Goal: Obtain resource: Download file/media

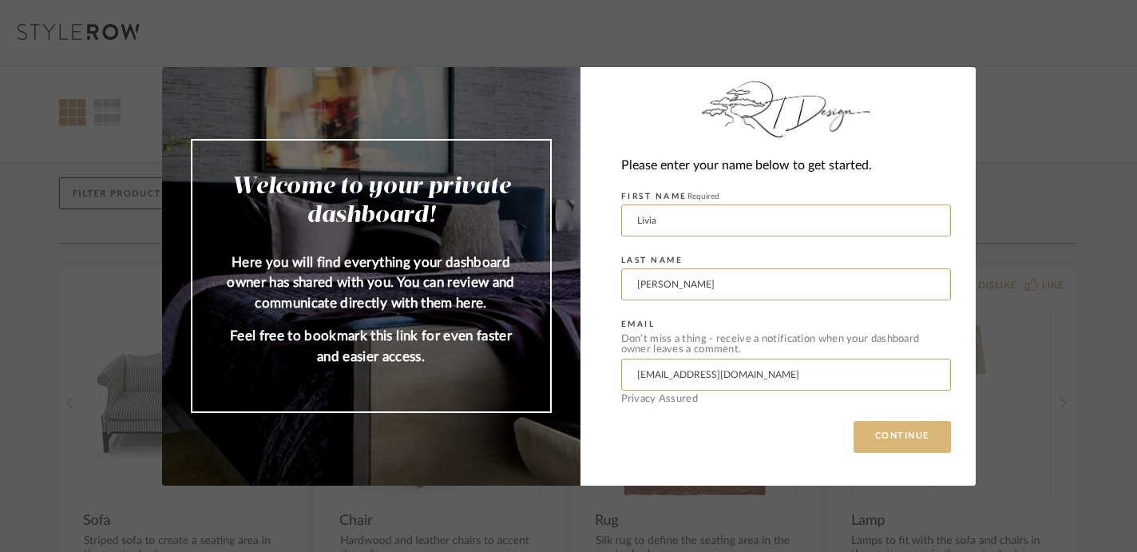
click at [867, 435] on button "CONTINUE" at bounding box center [901, 437] width 97 height 32
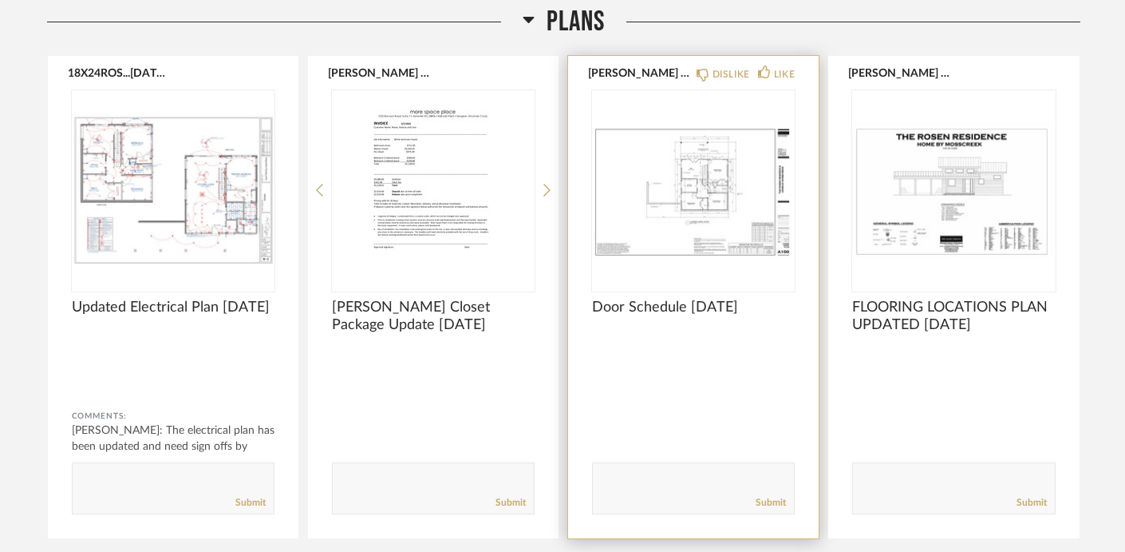
scroll to position [255, 0]
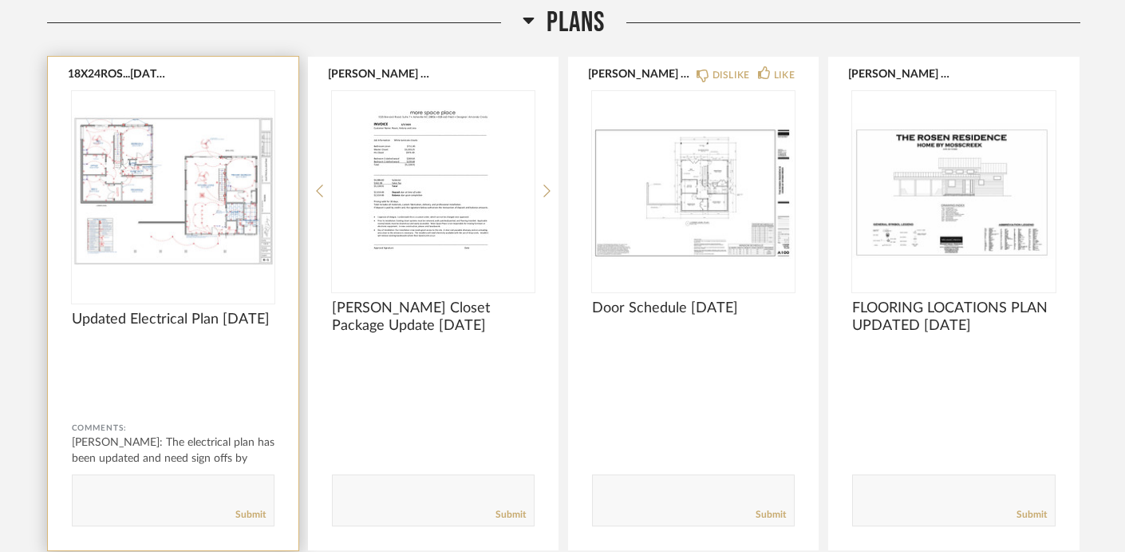
click at [192, 243] on img "0" at bounding box center [173, 191] width 203 height 200
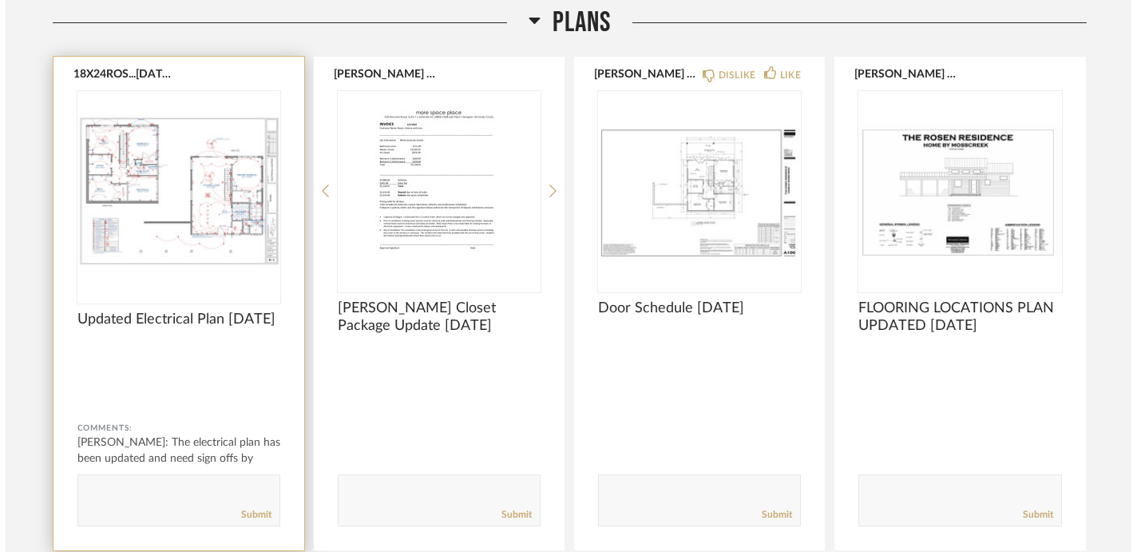
scroll to position [0, 0]
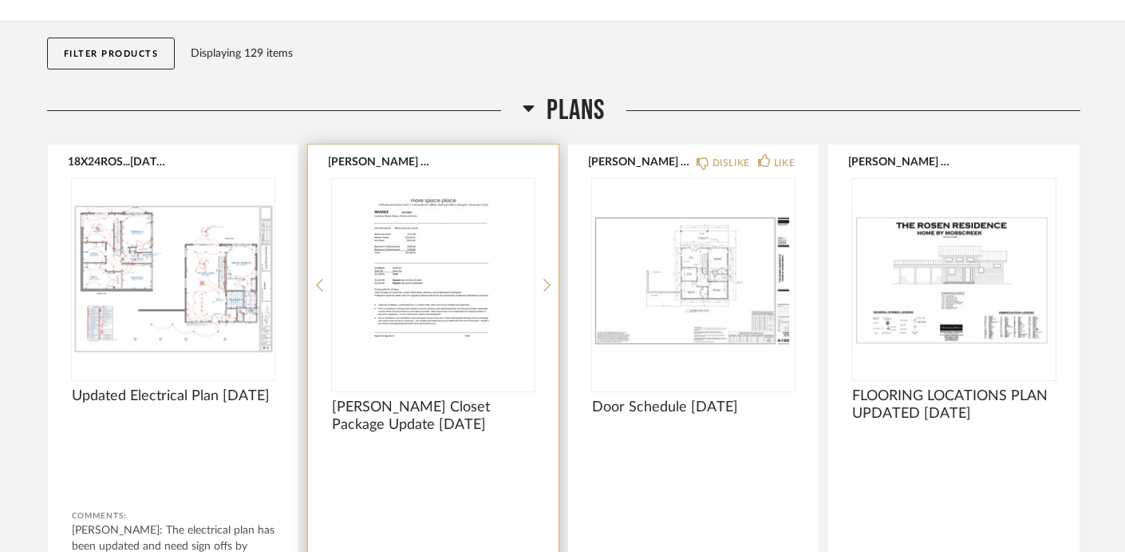
scroll to position [175, 0]
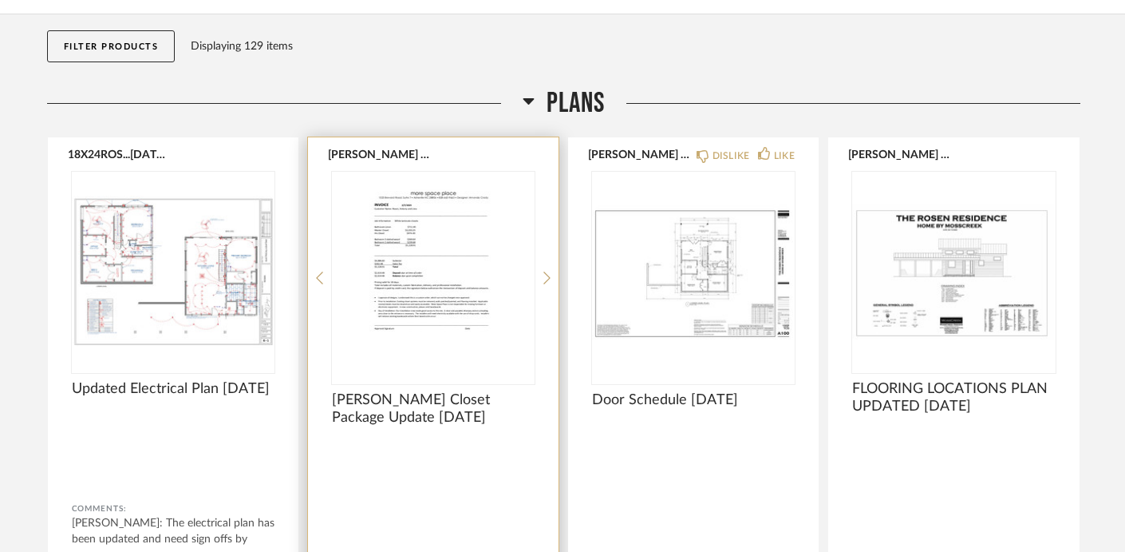
click at [449, 358] on img "0" at bounding box center [433, 272] width 203 height 200
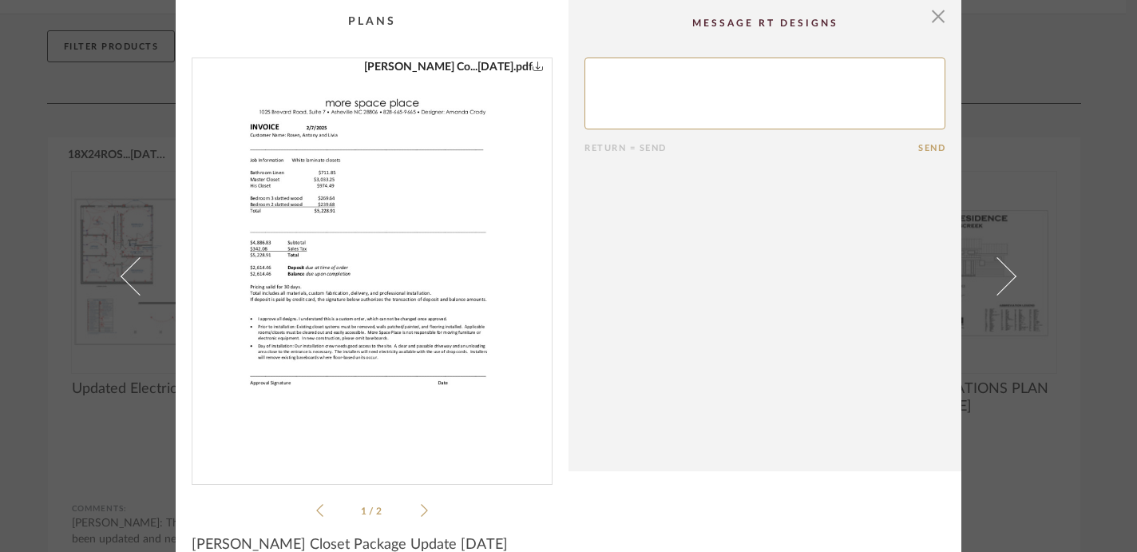
click at [421, 509] on icon at bounding box center [424, 510] width 7 height 14
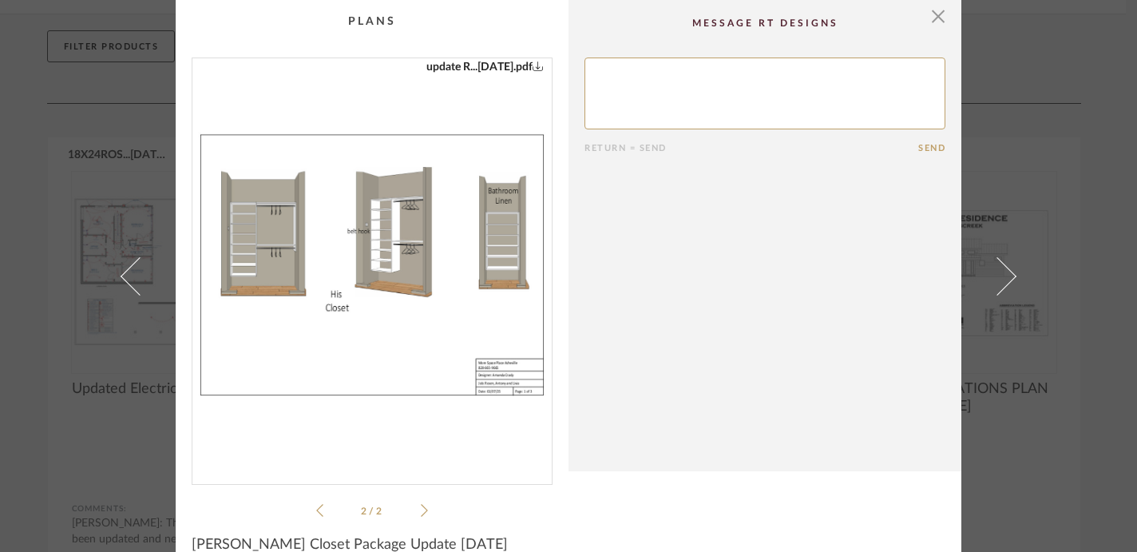
click at [532, 68] on icon "1" at bounding box center [537, 65] width 11 height 11
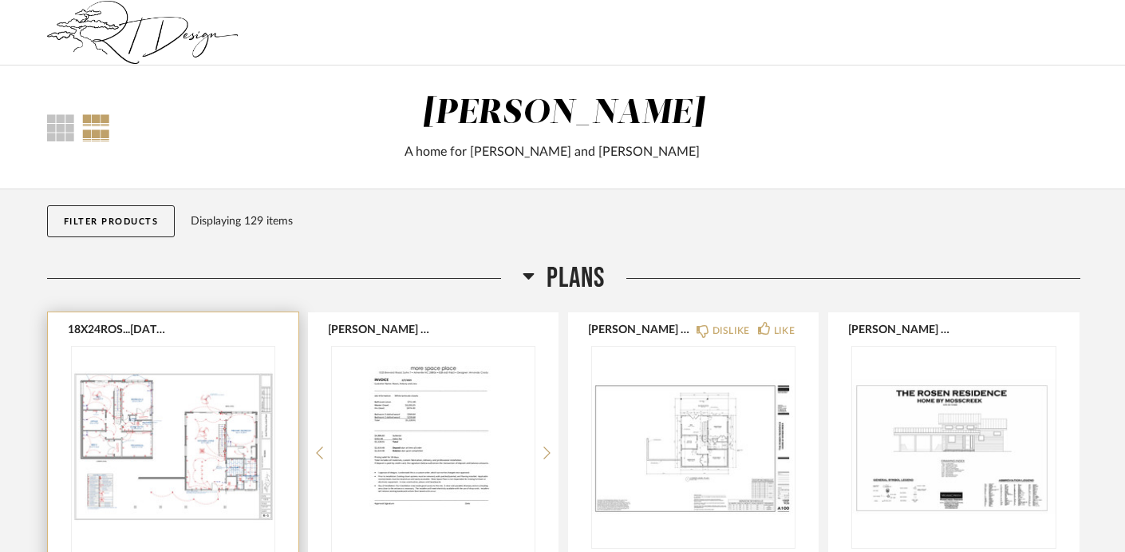
click at [193, 363] on img "0" at bounding box center [173, 446] width 203 height 200
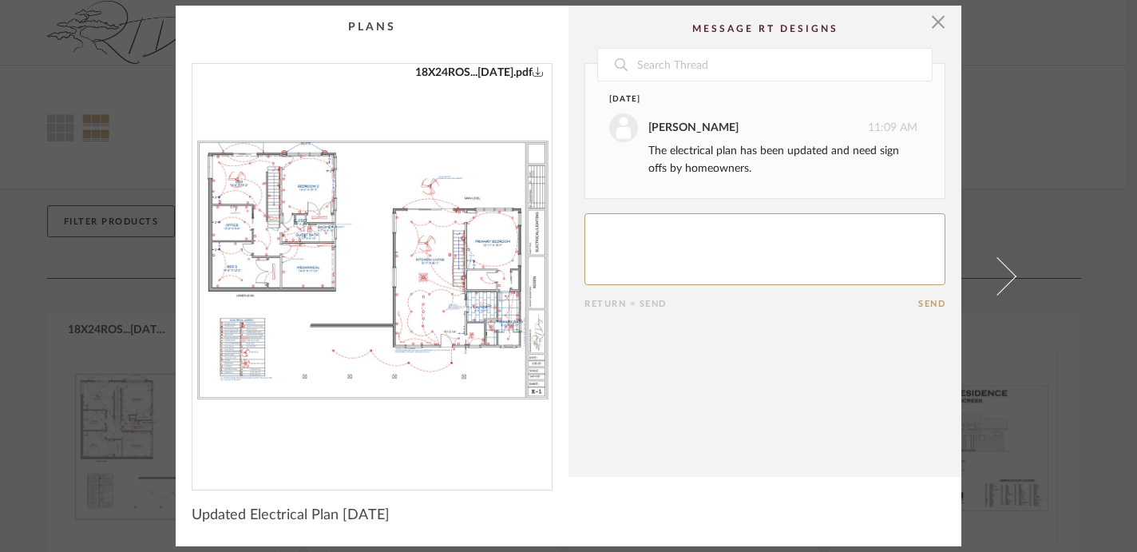
click at [533, 73] on icon "0" at bounding box center [537, 70] width 11 height 11
click at [937, 26] on span "button" at bounding box center [938, 22] width 32 height 32
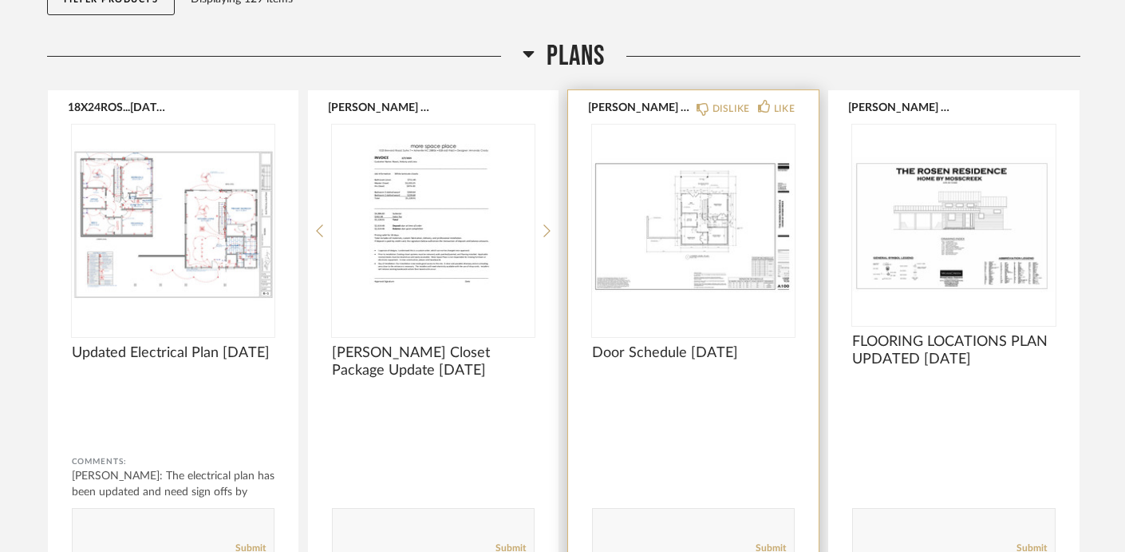
scroll to position [226, 0]
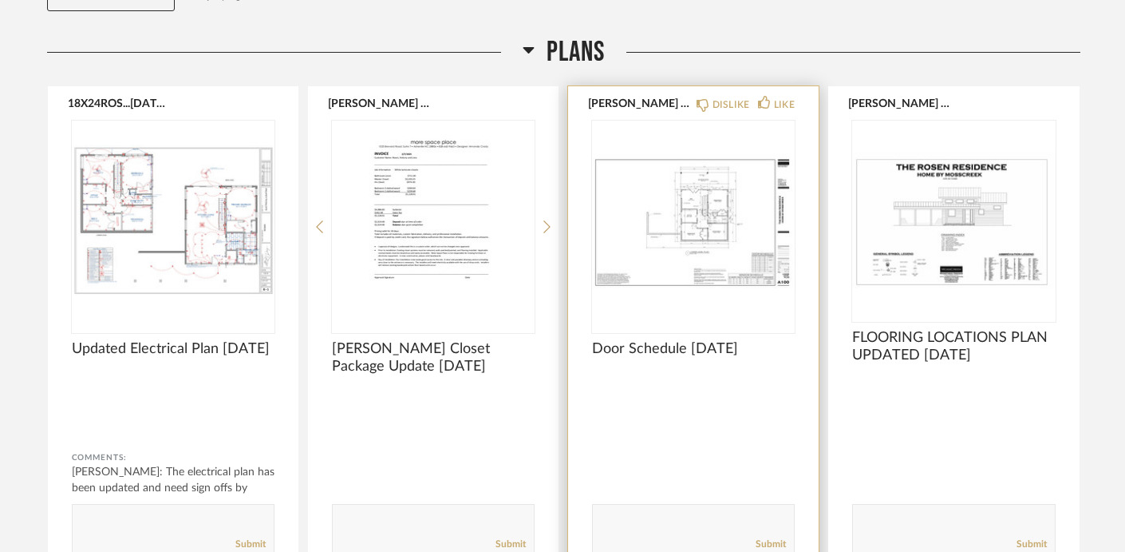
click at [701, 267] on img "0" at bounding box center [693, 221] width 203 height 200
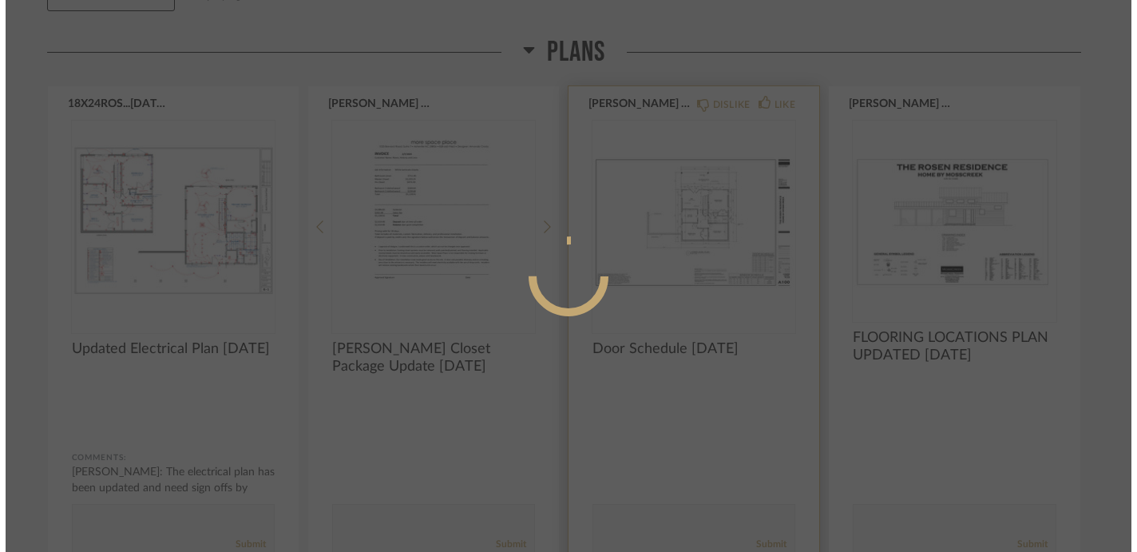
scroll to position [0, 0]
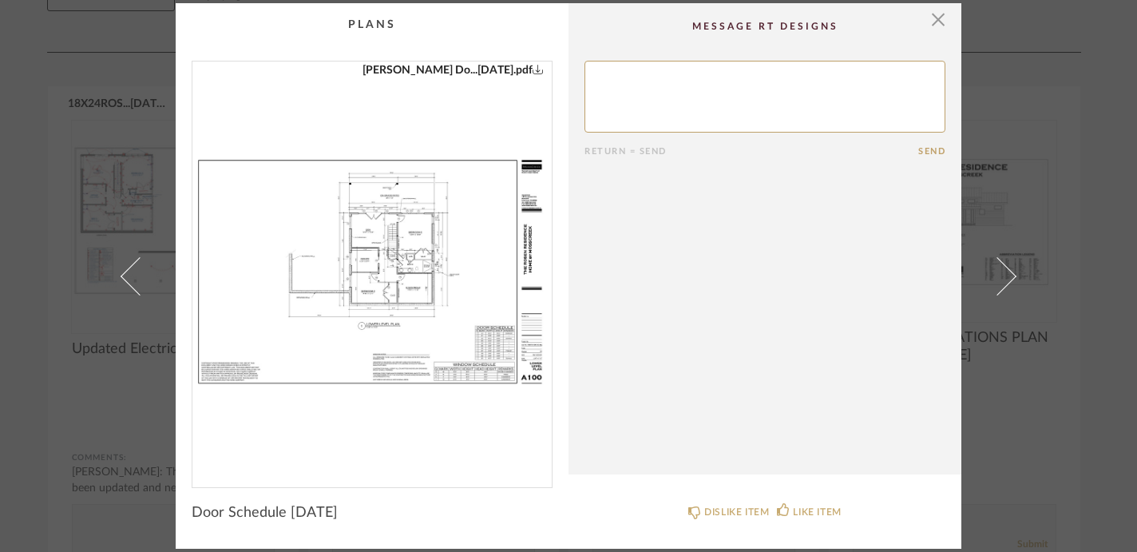
click at [532, 69] on icon "0" at bounding box center [537, 68] width 11 height 11
click at [929, 21] on span "button" at bounding box center [938, 19] width 32 height 32
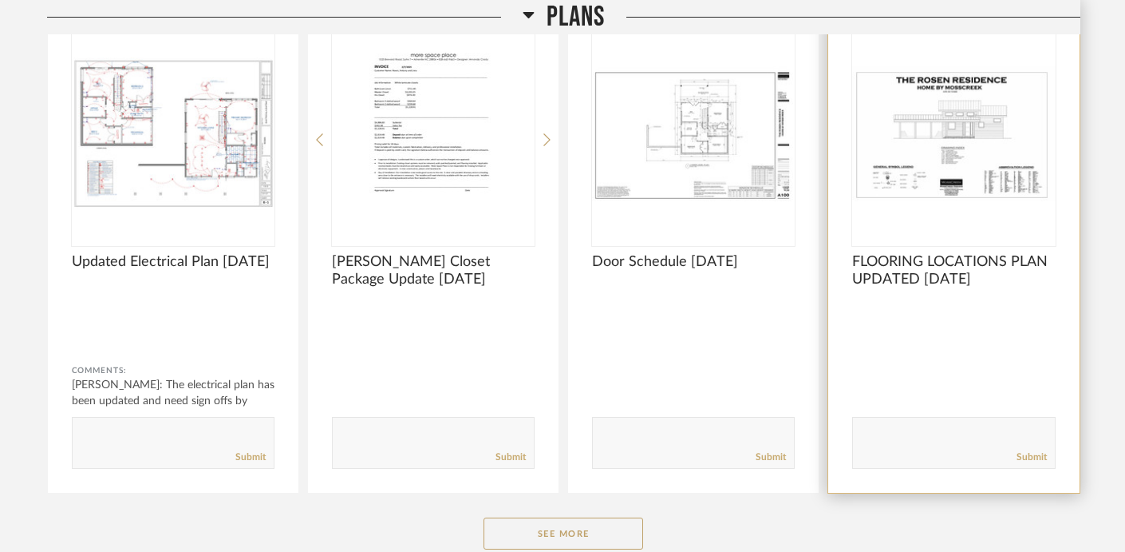
scroll to position [312, 0]
click at [970, 195] on img "0" at bounding box center [953, 134] width 203 height 200
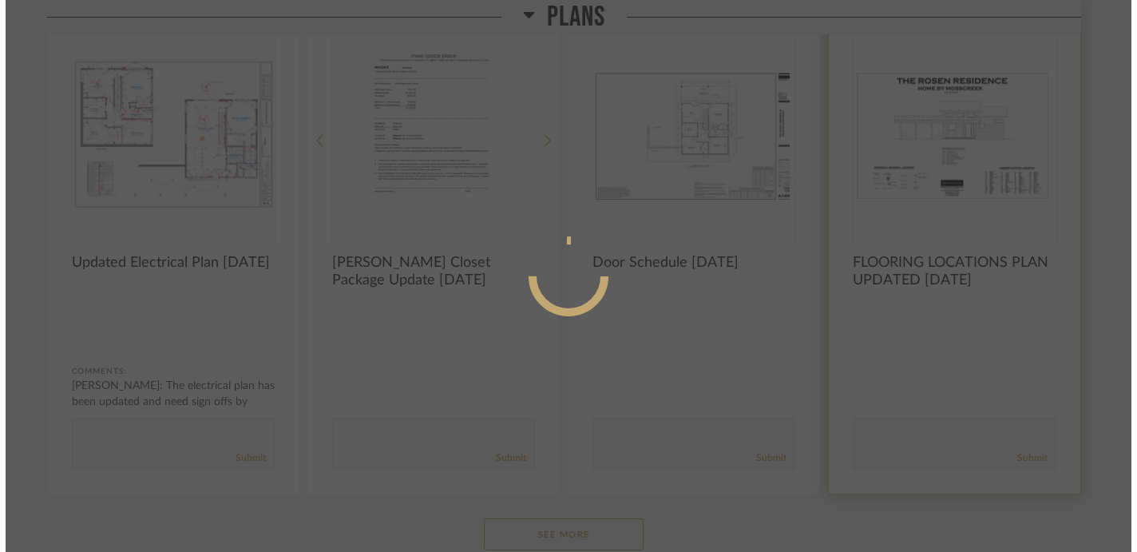
scroll to position [0, 0]
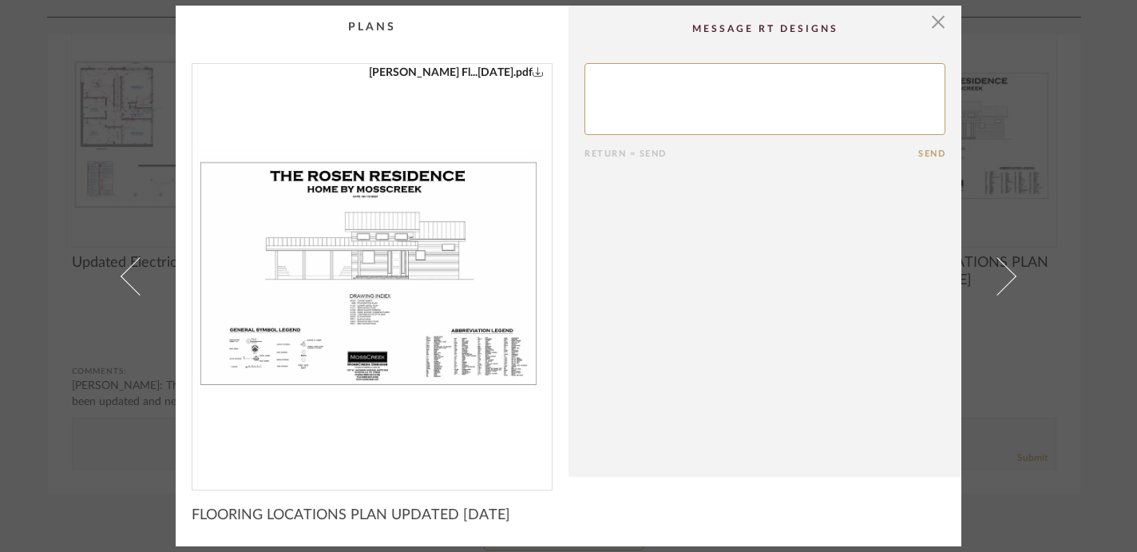
click at [501, 72] on link "[PERSON_NAME] Fl...[DATE].pdf" at bounding box center [456, 73] width 175 height 18
click at [930, 26] on span "button" at bounding box center [938, 22] width 32 height 32
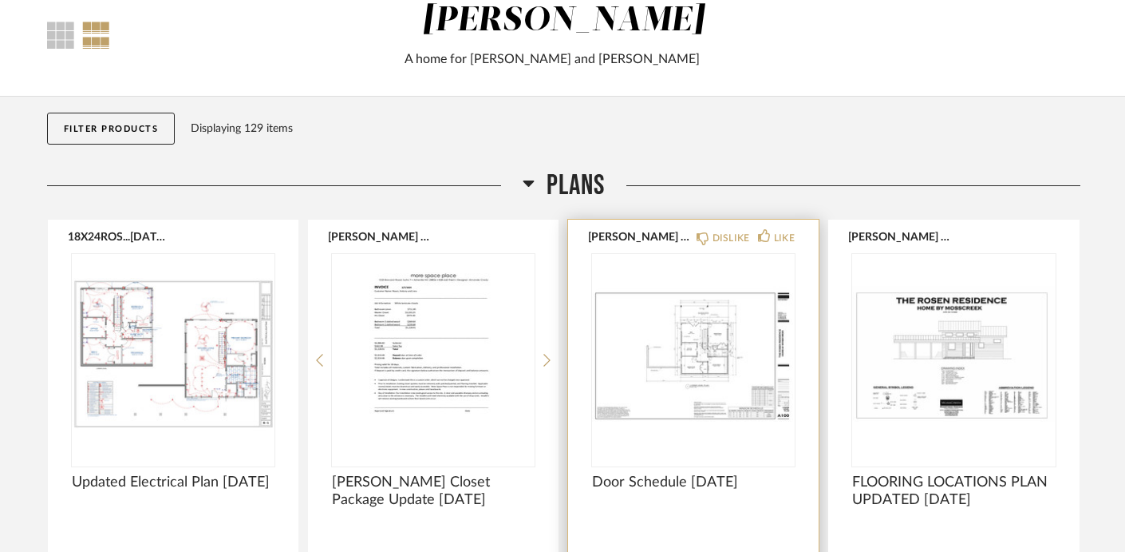
scroll to position [95, 0]
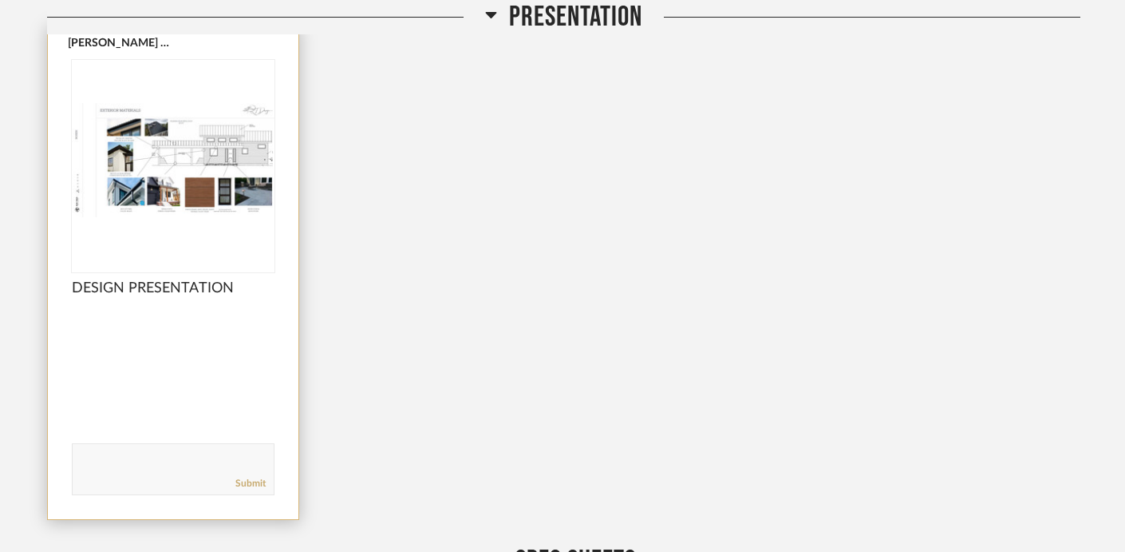
scroll to position [916, 0]
click at [168, 210] on img "0" at bounding box center [173, 162] width 203 height 200
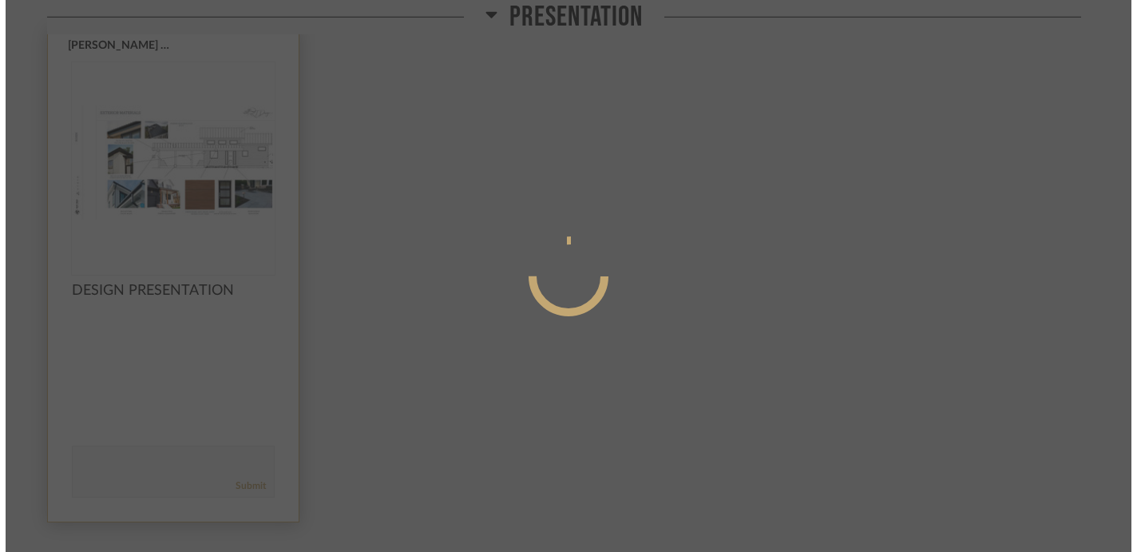
scroll to position [0, 0]
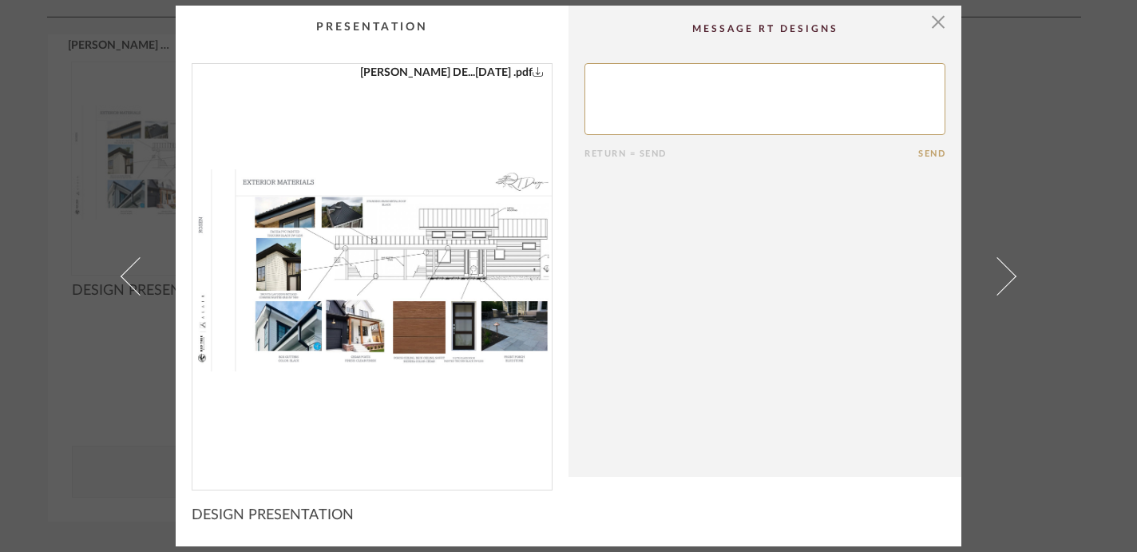
click at [532, 68] on icon "0" at bounding box center [537, 70] width 11 height 11
click at [936, 20] on span "button" at bounding box center [938, 22] width 32 height 32
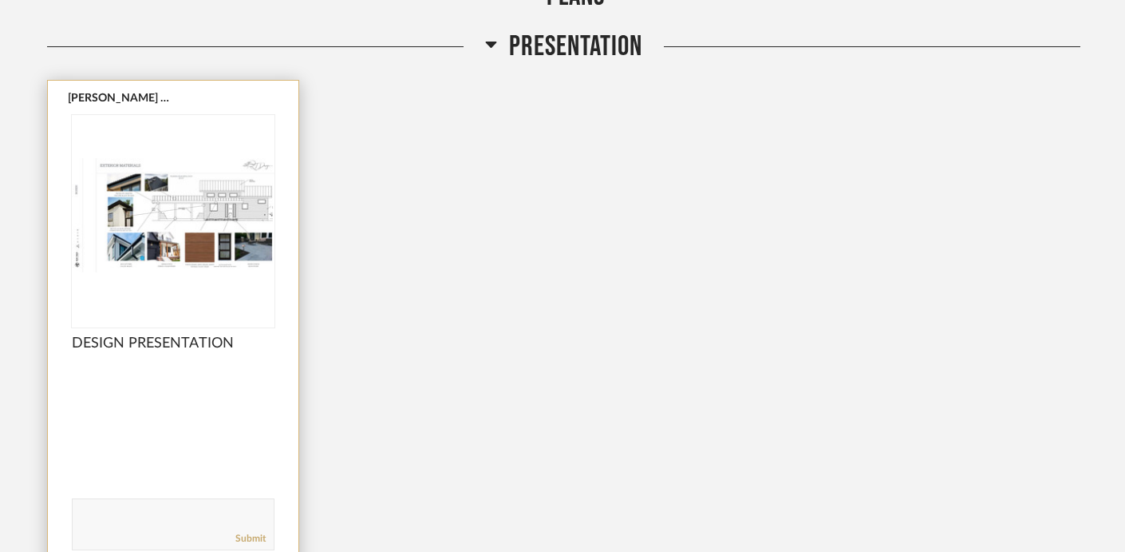
scroll to position [867, 0]
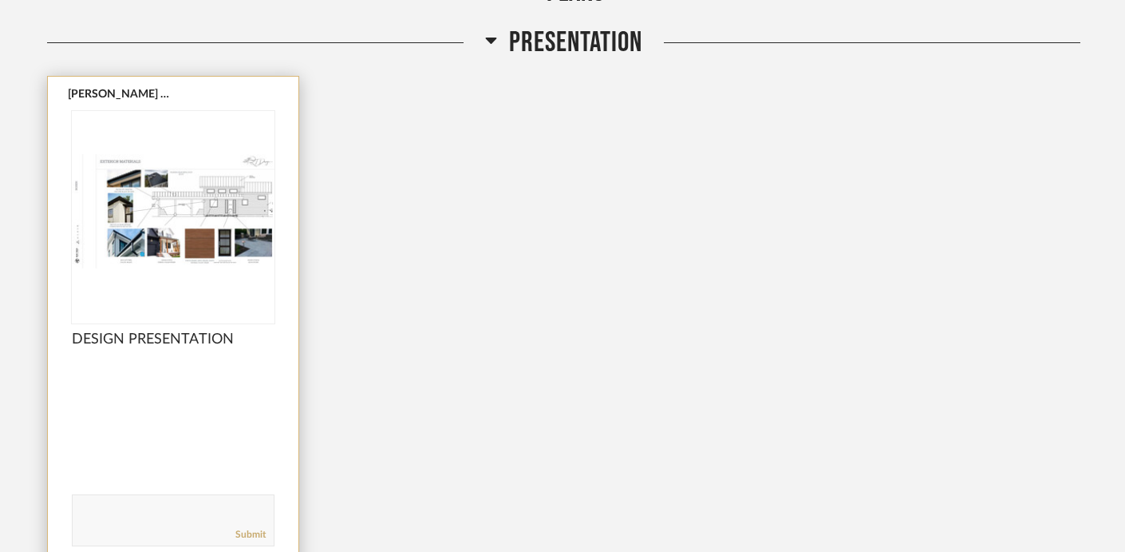
click at [162, 134] on img "0" at bounding box center [173, 211] width 203 height 200
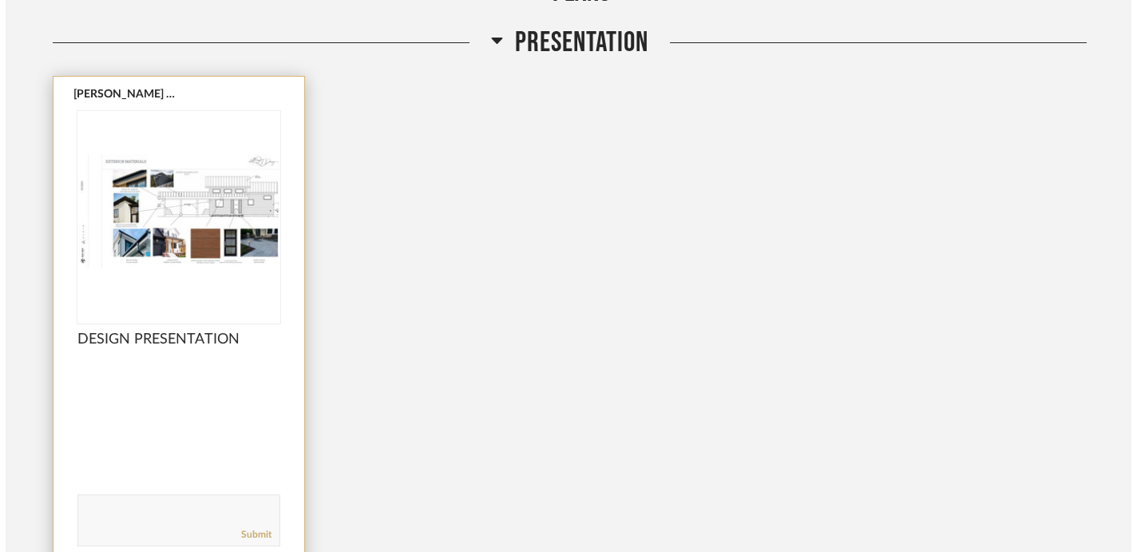
scroll to position [0, 0]
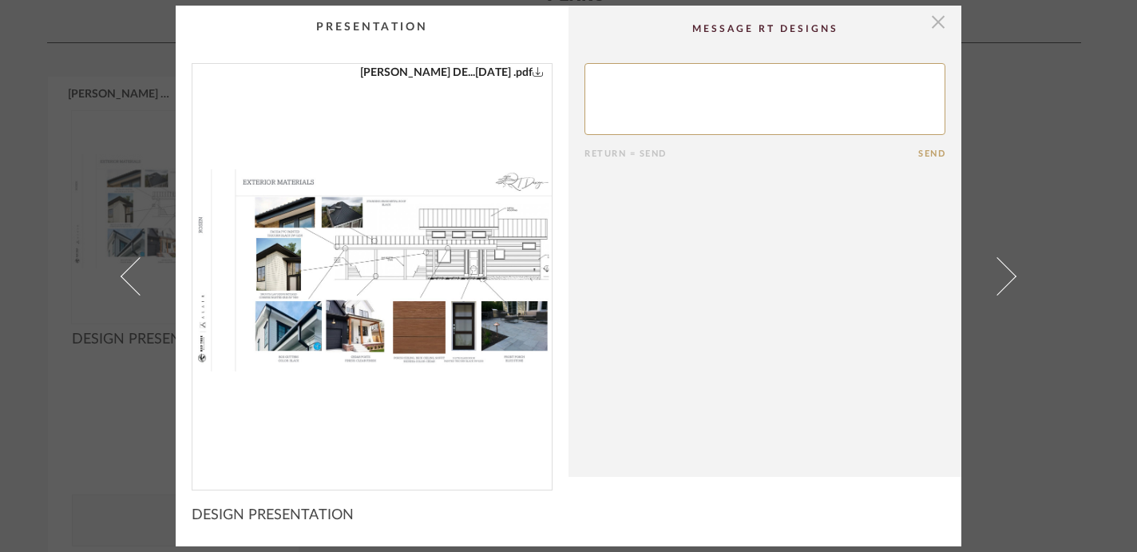
click at [927, 25] on span "button" at bounding box center [938, 22] width 32 height 32
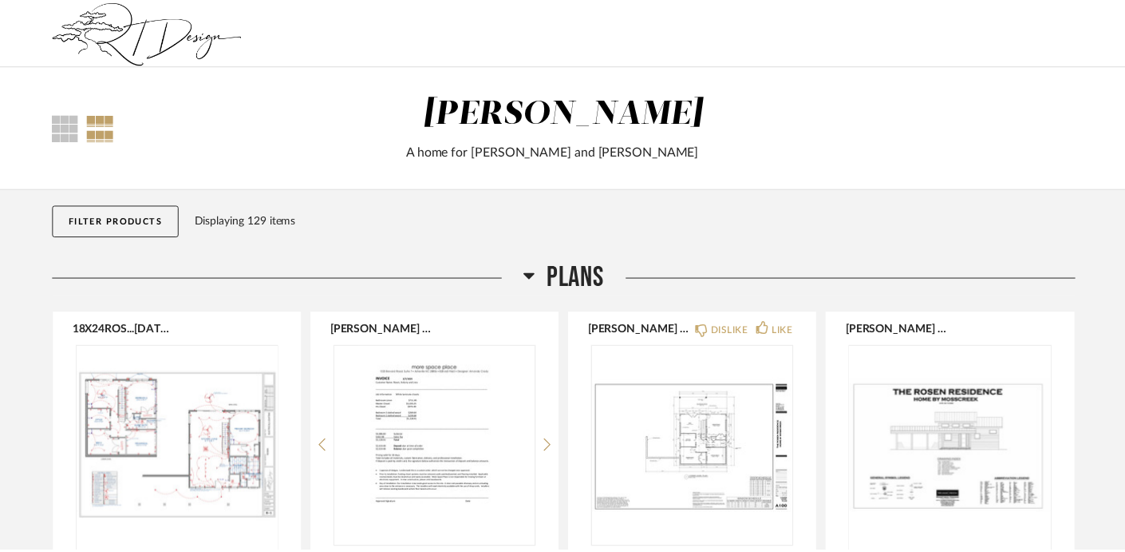
scroll to position [867, 0]
